Goal: Find specific page/section: Find specific page/section

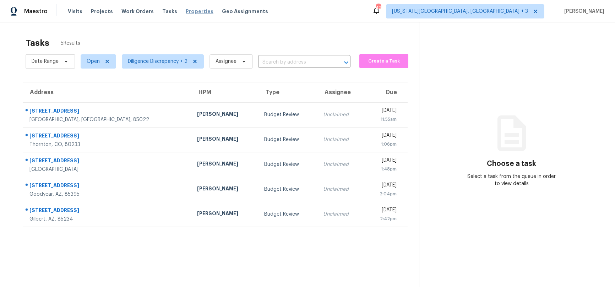
click at [193, 13] on span "Properties" at bounding box center [200, 11] width 28 height 7
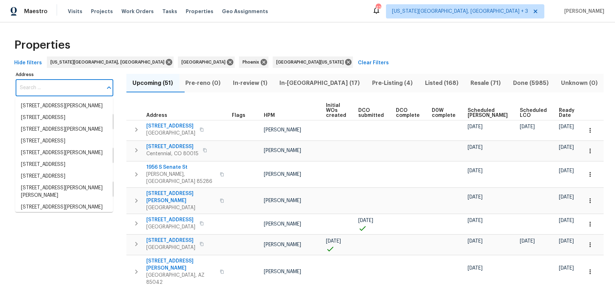
click at [59, 87] on input "Address" at bounding box center [59, 88] width 87 height 17
type input "[STREET_ADDRESS]"
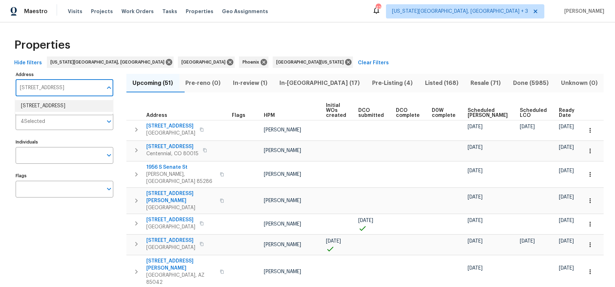
click at [55, 104] on li "[STREET_ADDRESS]" at bounding box center [64, 106] width 98 height 12
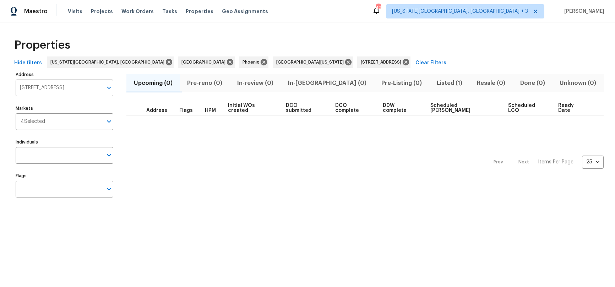
click at [434, 81] on span "Listed (1)" at bounding box center [450, 83] width 32 height 10
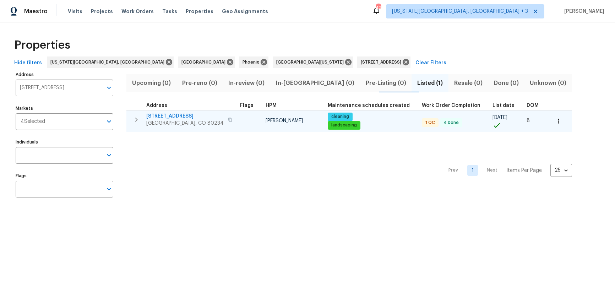
click at [162, 115] on span "[STREET_ADDRESS]" at bounding box center [184, 116] width 77 height 7
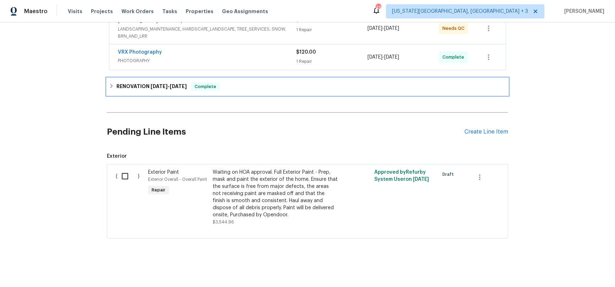
click at [110, 83] on icon at bounding box center [111, 85] width 5 height 5
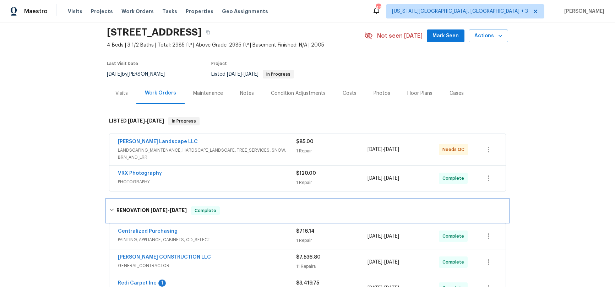
scroll to position [9, 0]
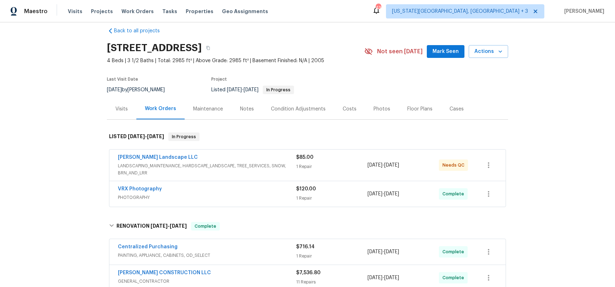
click at [343, 108] on div "Costs" at bounding box center [350, 109] width 14 height 7
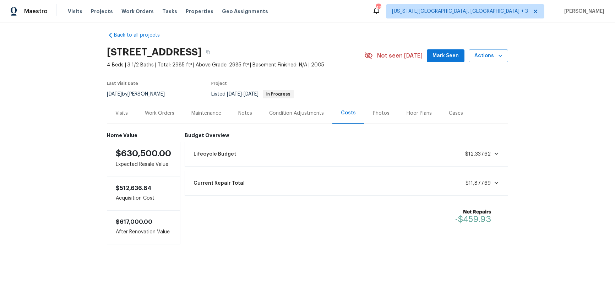
click at [277, 110] on div "Condition Adjustments" at bounding box center [296, 113] width 55 height 7
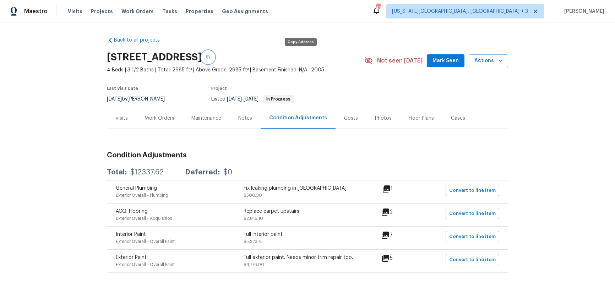
click at [210, 59] on icon "button" at bounding box center [208, 57] width 4 height 4
